Goal: Task Accomplishment & Management: Manage account settings

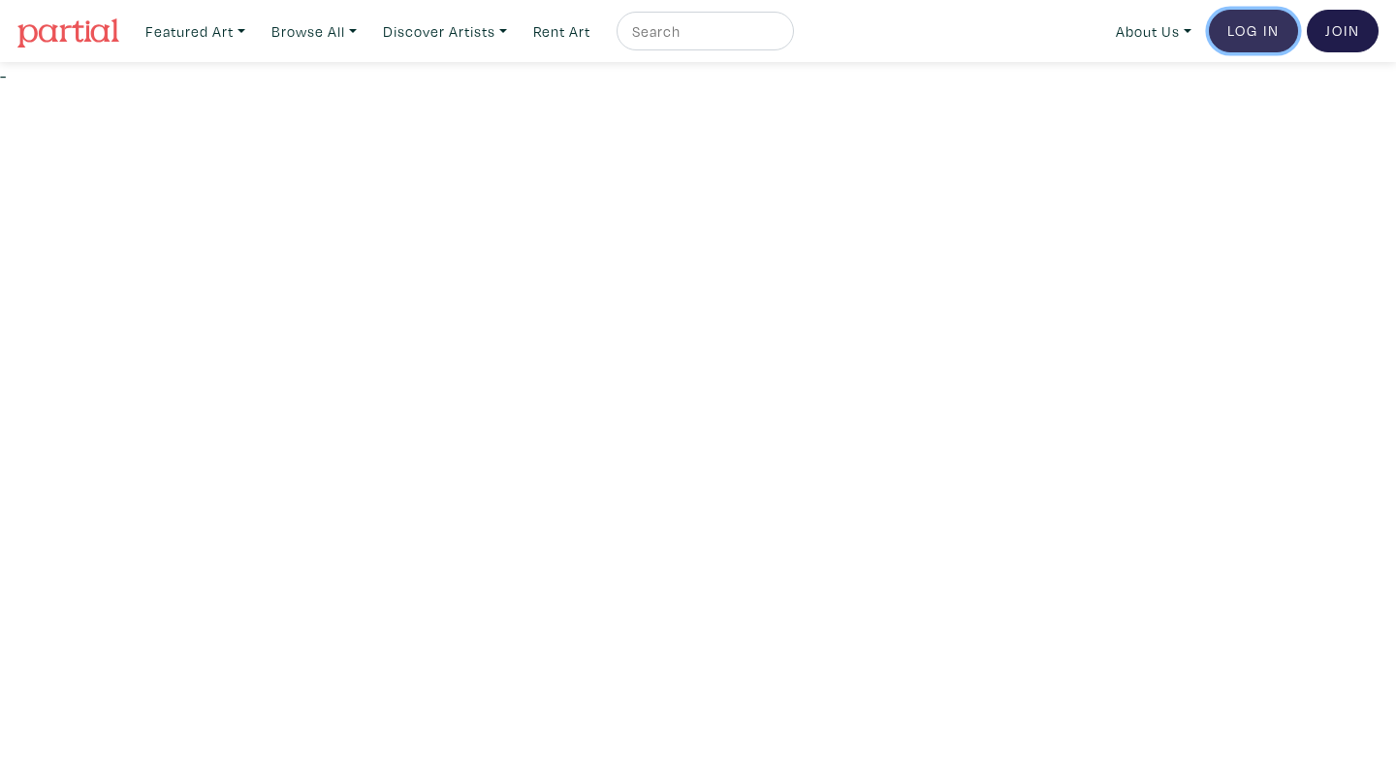
click at [1241, 43] on link "Log In" at bounding box center [1253, 31] width 89 height 43
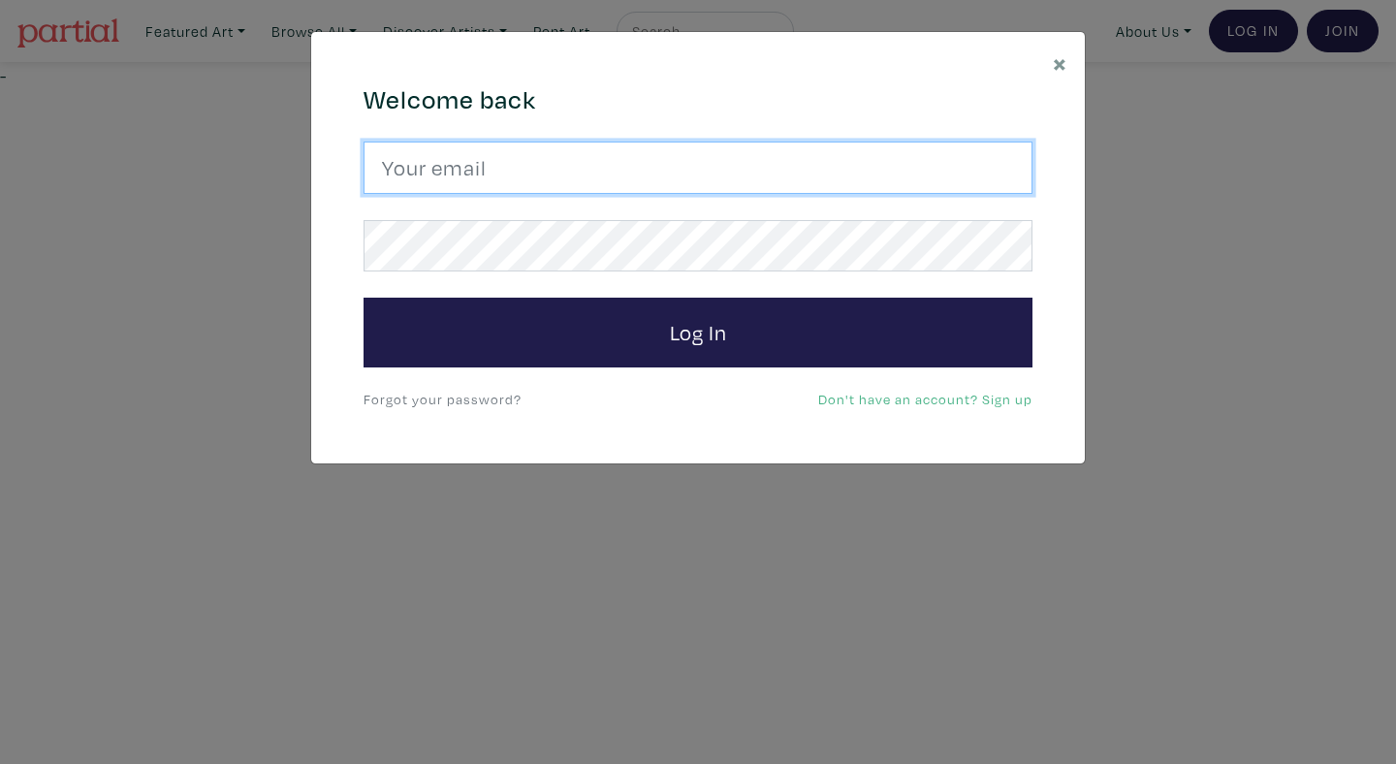
click at [656, 165] on input "email" at bounding box center [698, 168] width 669 height 52
type input "anoomub45@gmail.com"
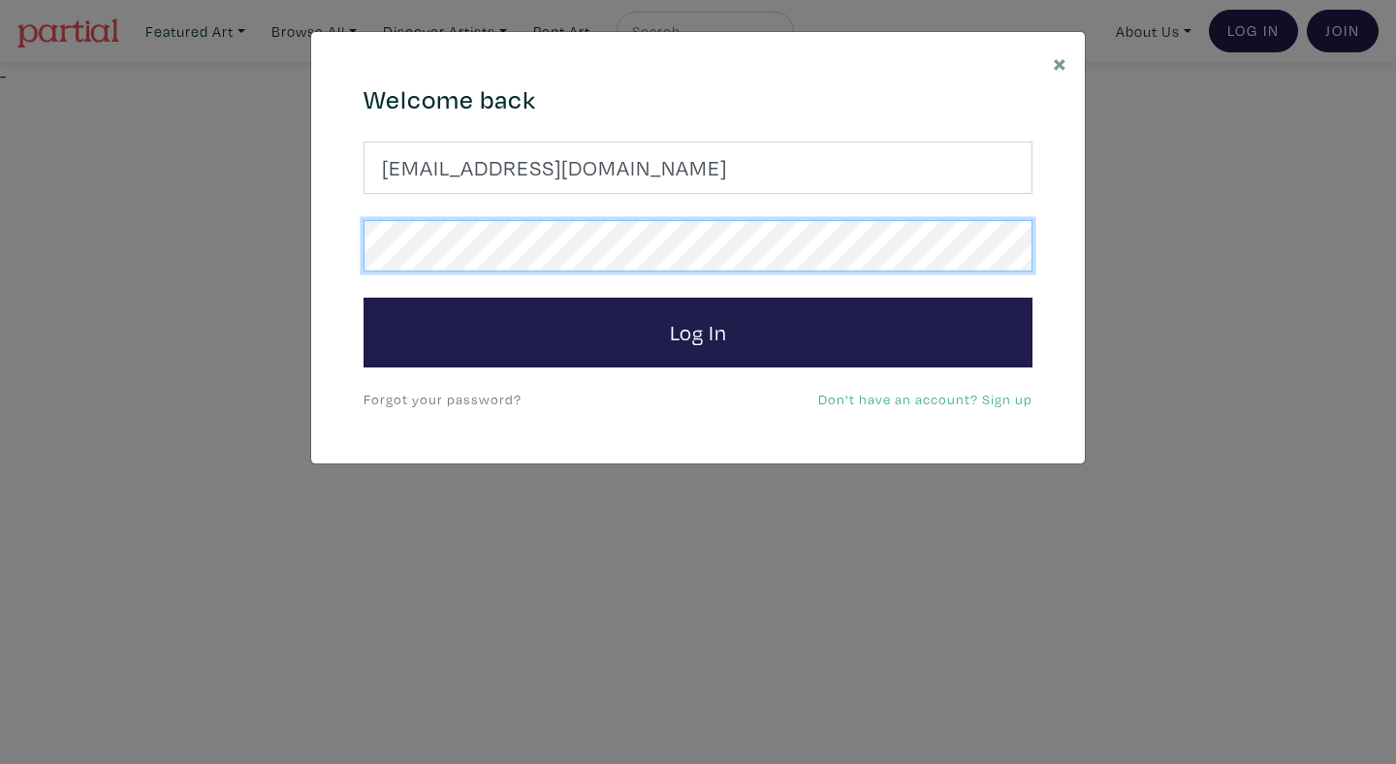
click at [364, 298] on button "Log In" at bounding box center [698, 333] width 669 height 70
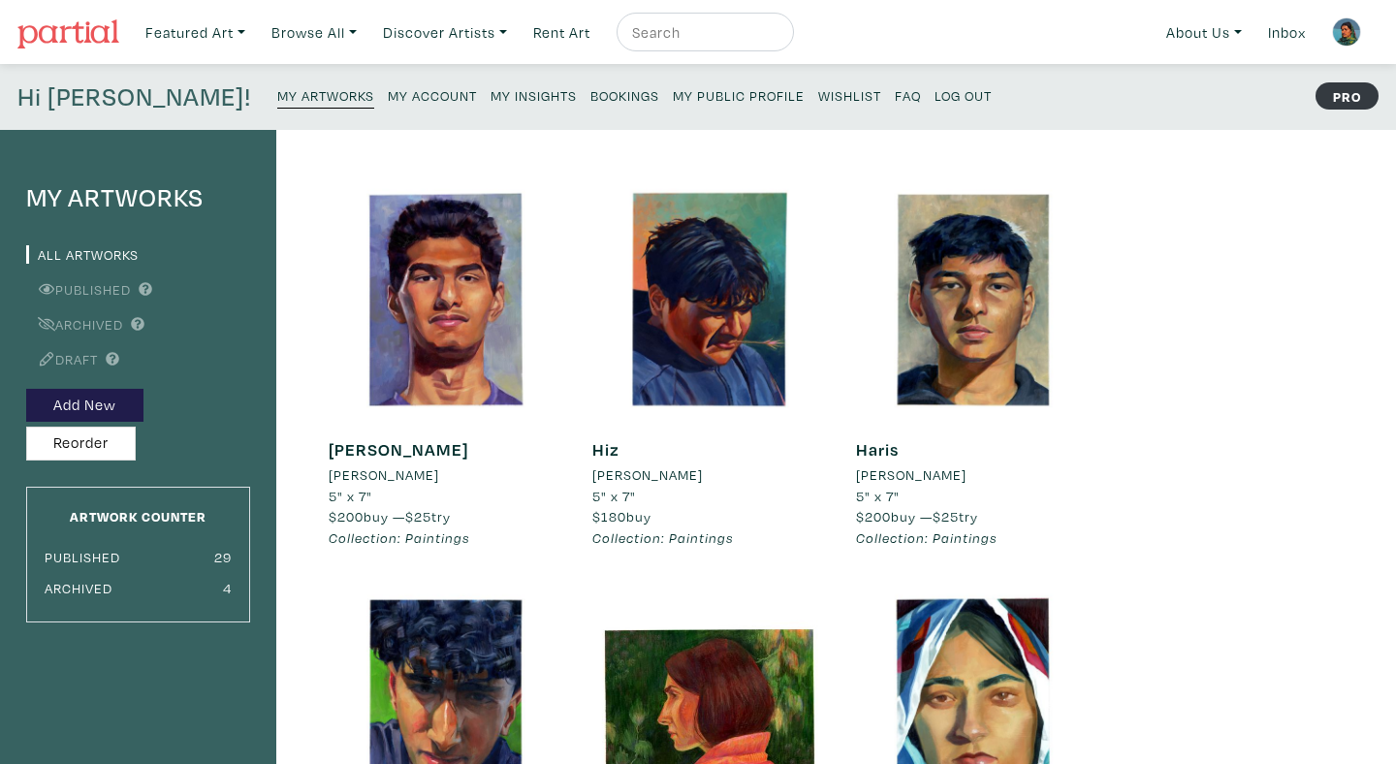
click at [673, 89] on small "My Public Profile" at bounding box center [739, 95] width 132 height 18
click at [491, 101] on small "My Insights" at bounding box center [534, 95] width 86 height 18
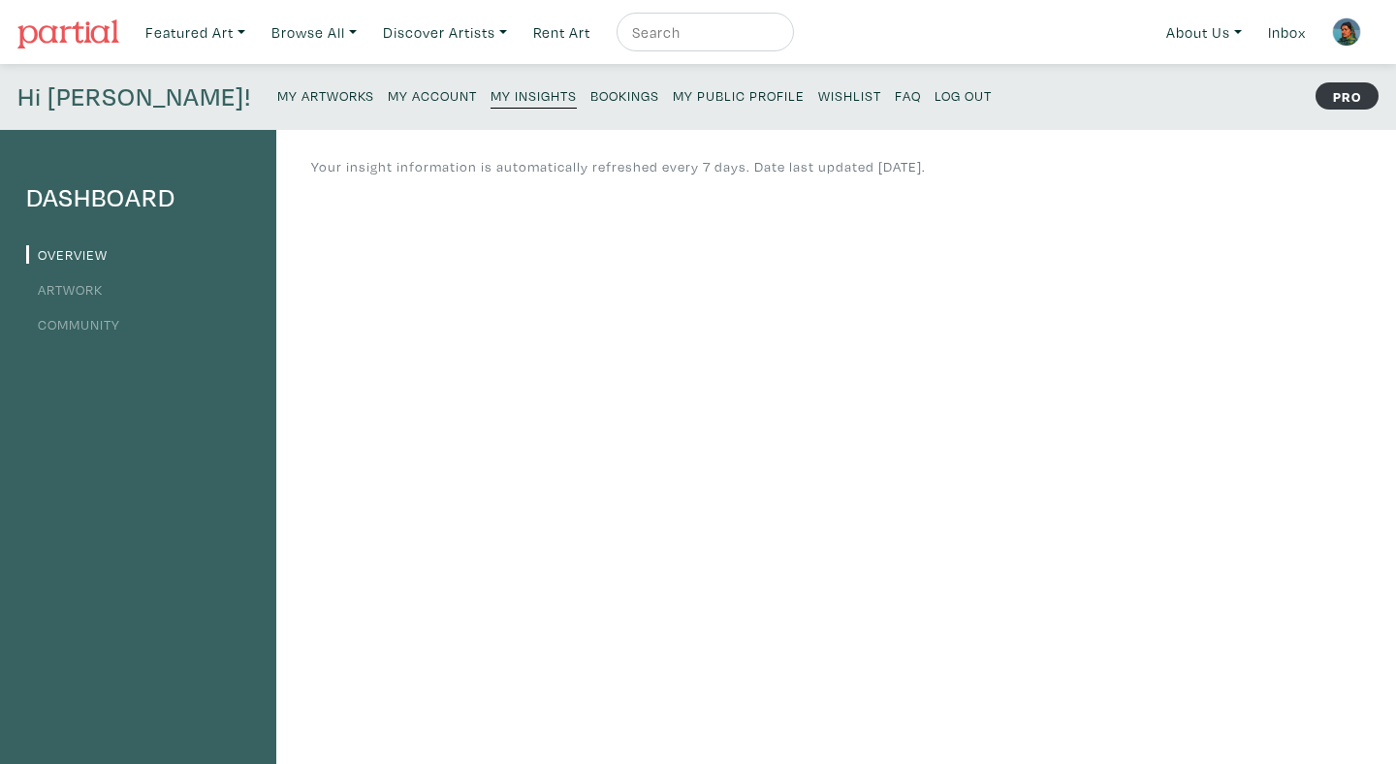
click at [590, 89] on small "Bookings" at bounding box center [624, 95] width 69 height 18
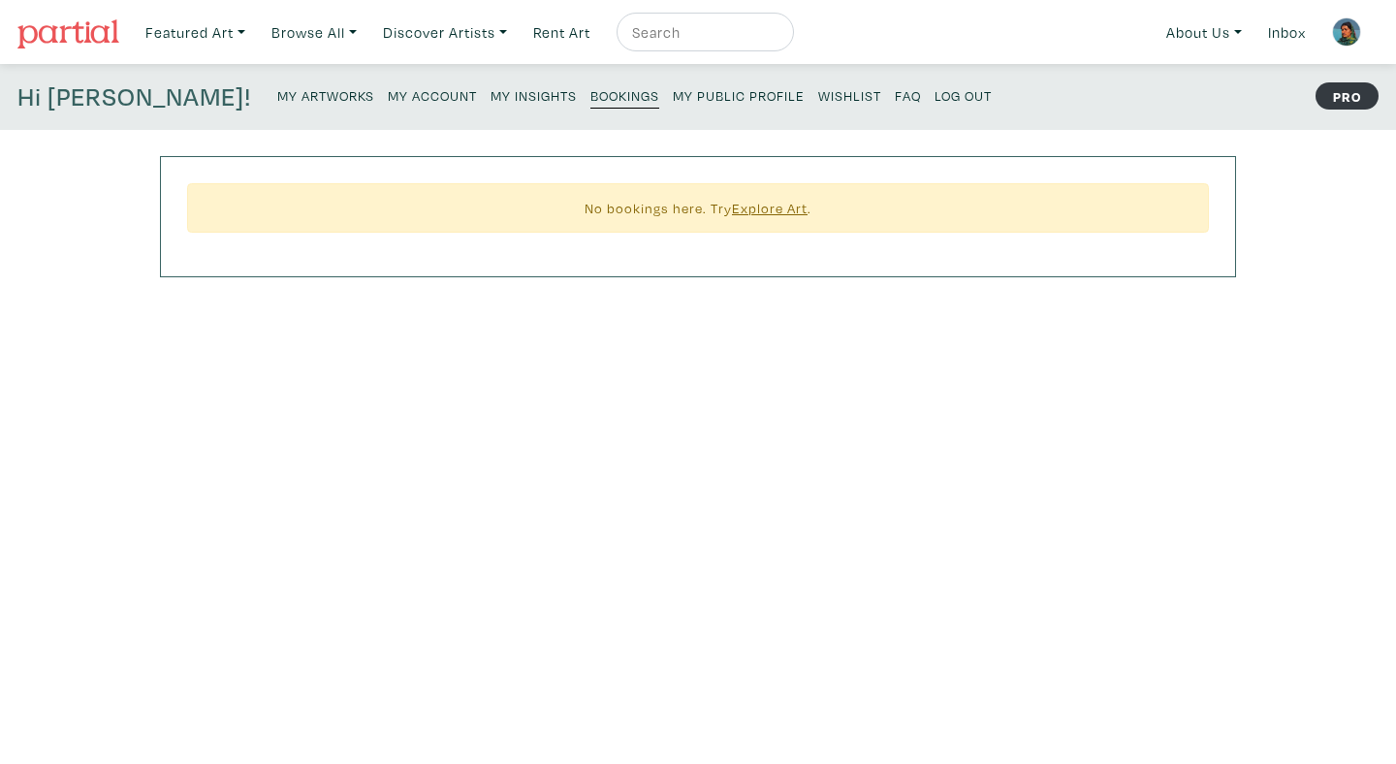
click at [388, 107] on link "My Account" at bounding box center [432, 94] width 89 height 26
